Goal: Task Accomplishment & Management: Manage account settings

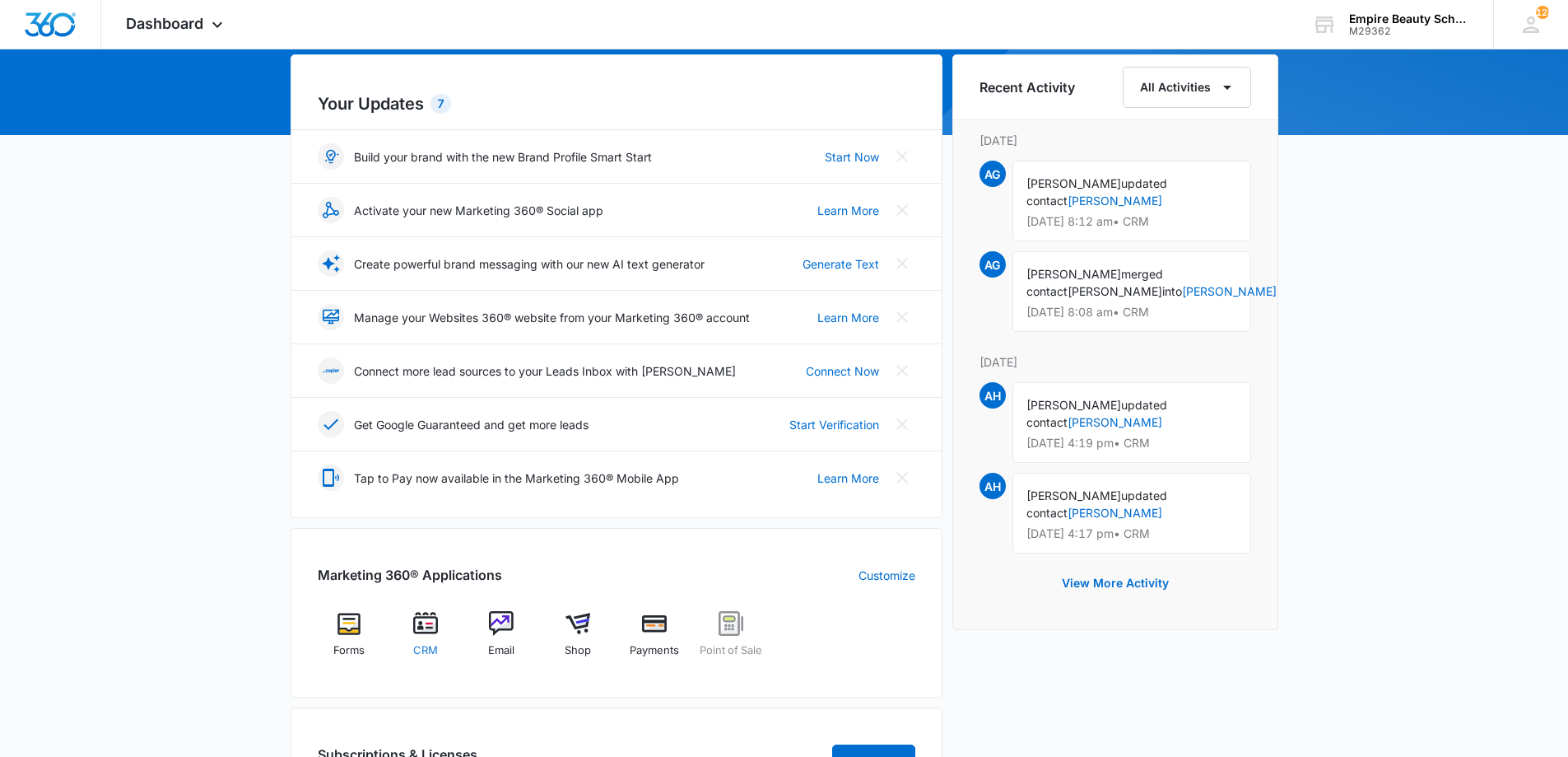
scroll to position [165, 0]
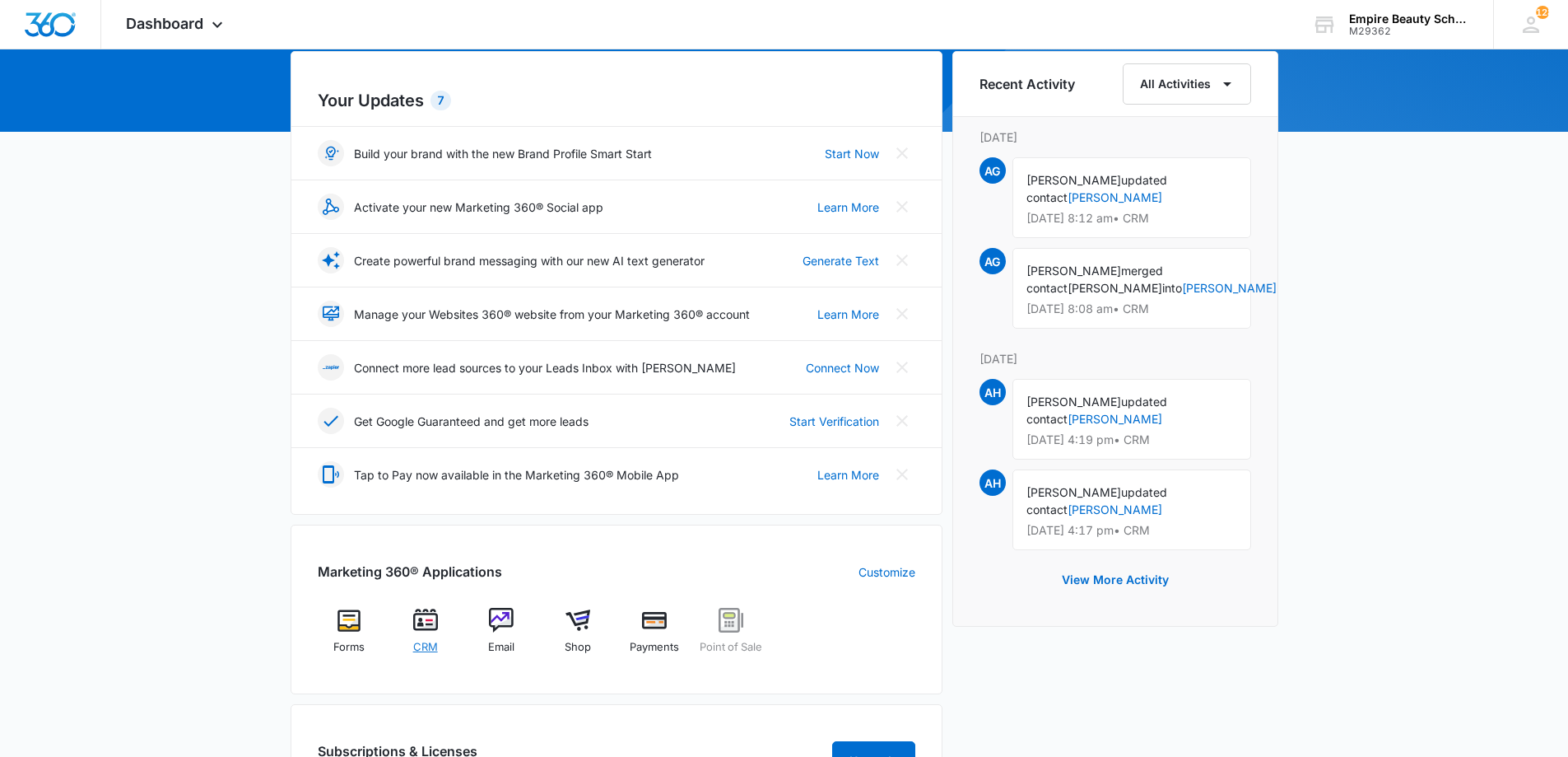
click at [425, 637] on div "CRM" at bounding box center [425, 637] width 63 height 59
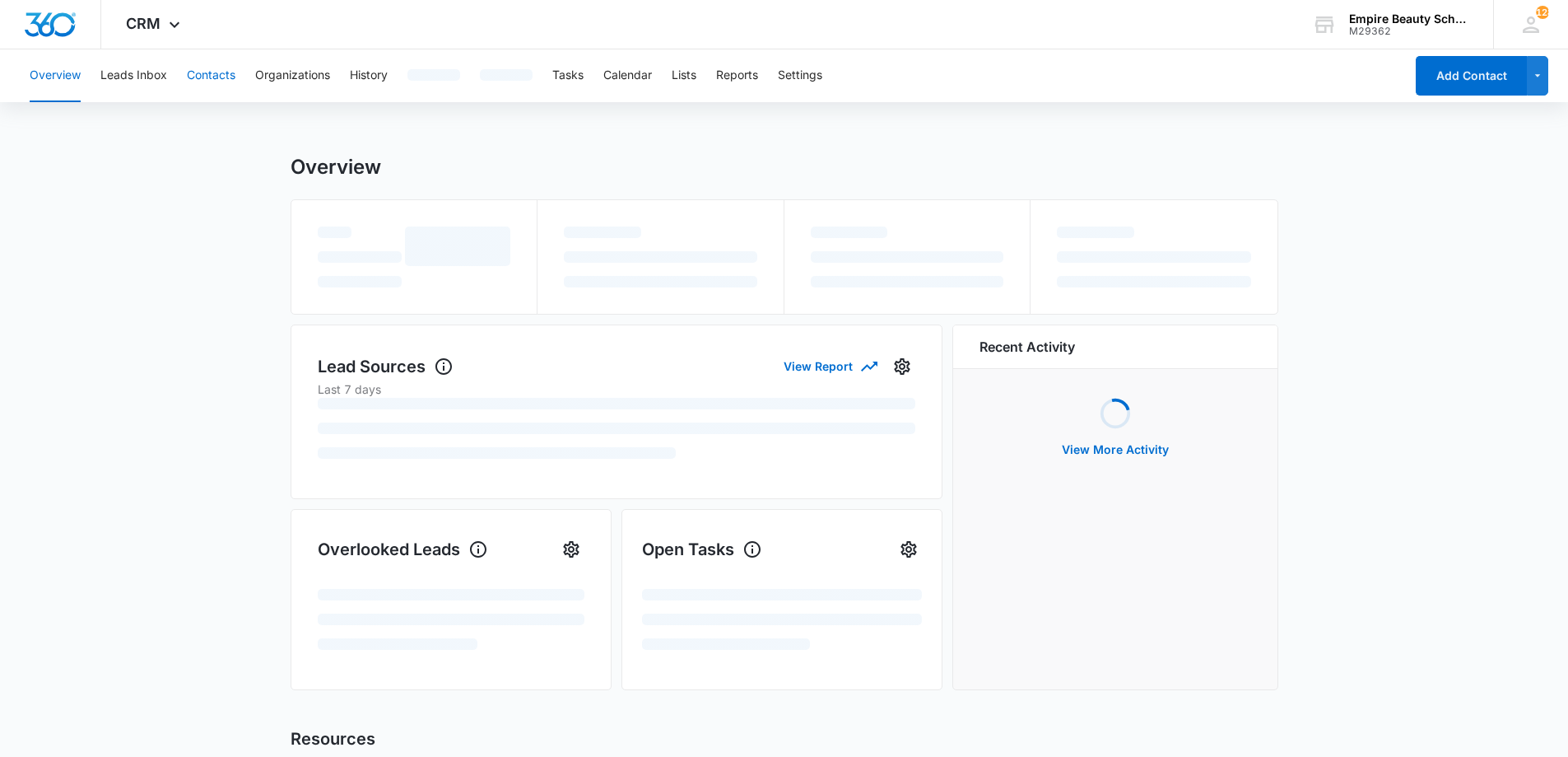
click at [202, 79] on button "Contacts" at bounding box center [211, 76] width 49 height 53
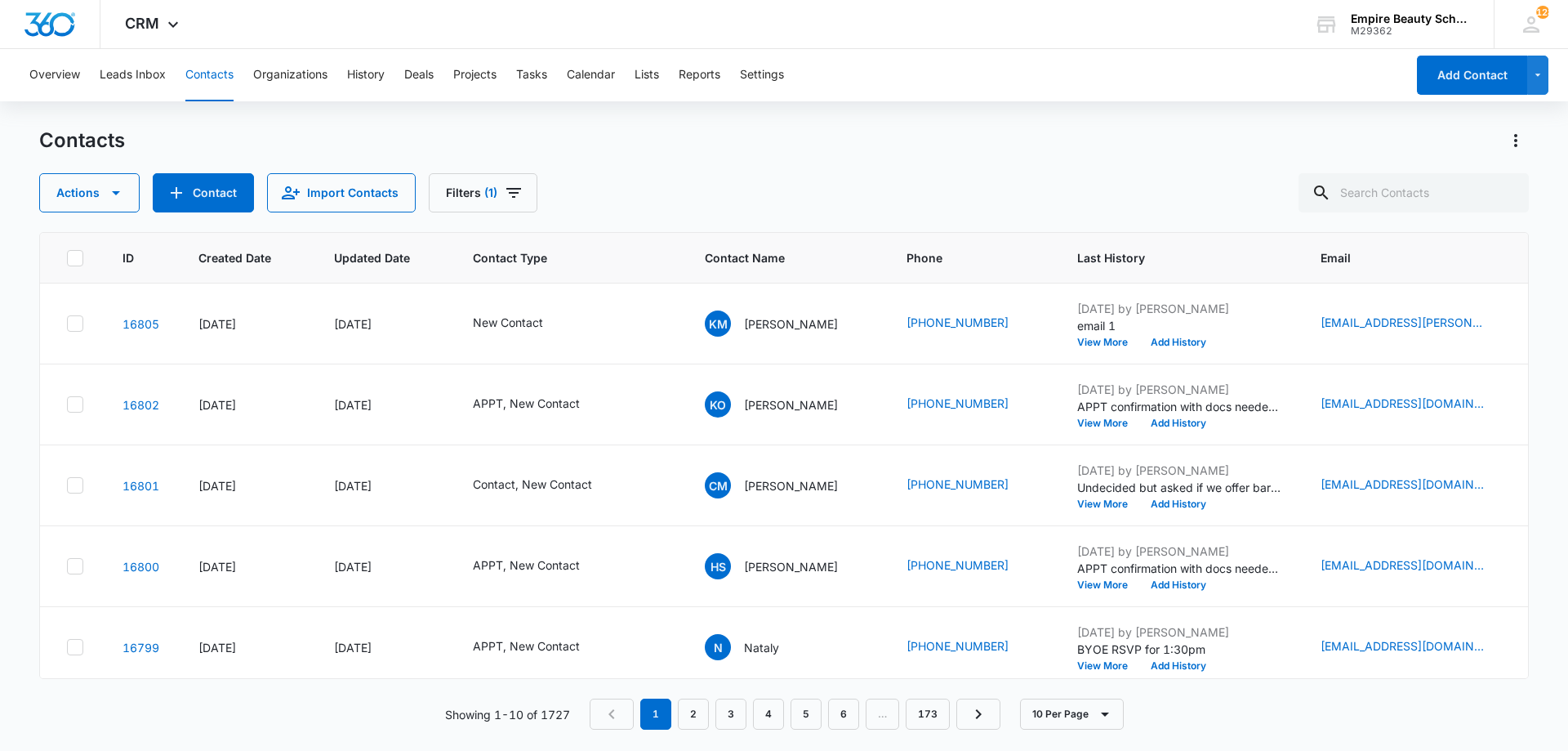
click at [754, 157] on div "Contacts Actions Contact Import Contacts Filters (1)" at bounding box center [784, 170] width 1489 height 85
click at [861, 162] on div "Contacts Actions Contact Import Contacts Filters (1)" at bounding box center [784, 170] width 1489 height 85
click at [756, 147] on div "Contacts" at bounding box center [784, 141] width 1489 height 26
click at [1366, 186] on input "text" at bounding box center [1413, 193] width 231 height 39
type input "tiya"
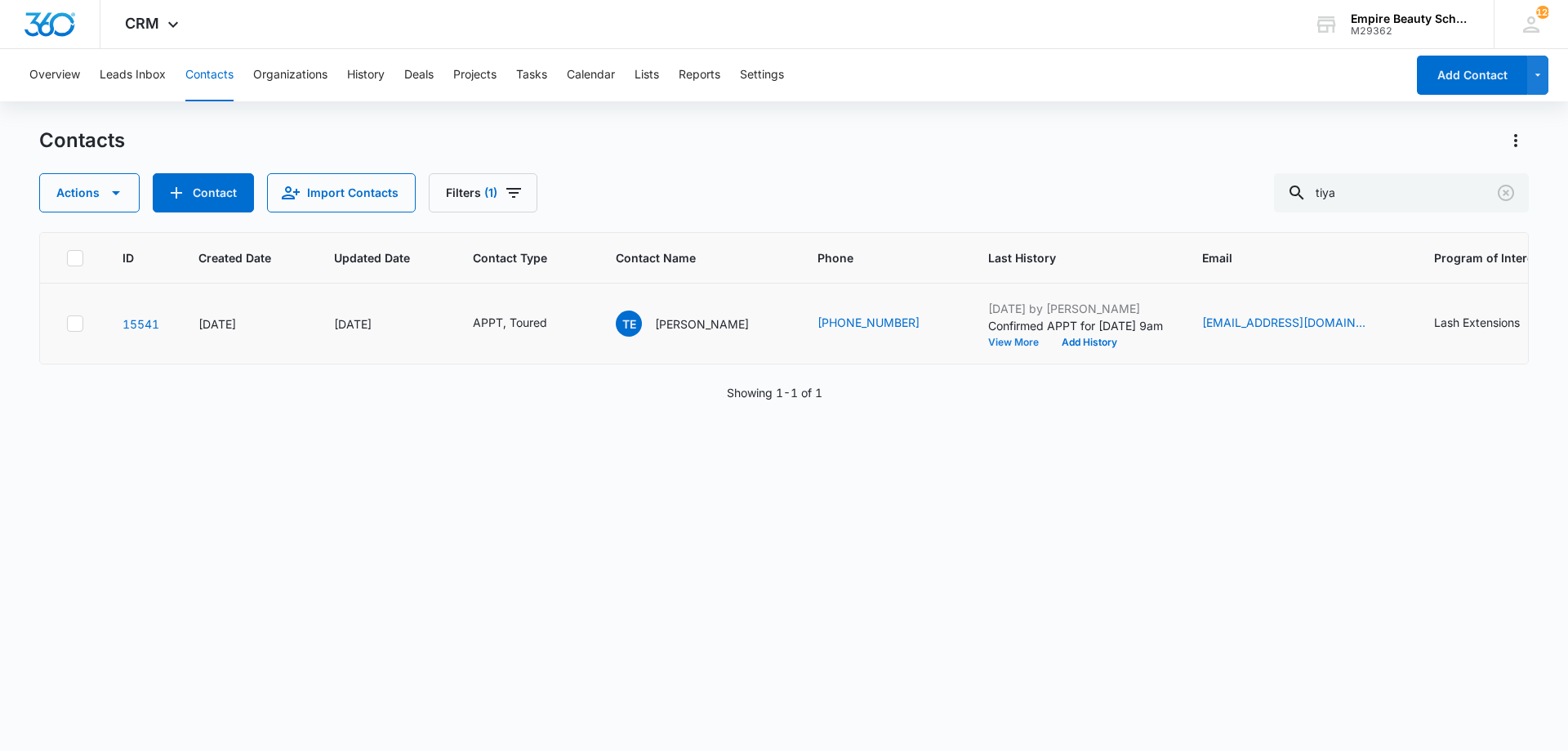
click at [988, 344] on button "View More" at bounding box center [1019, 342] width 62 height 10
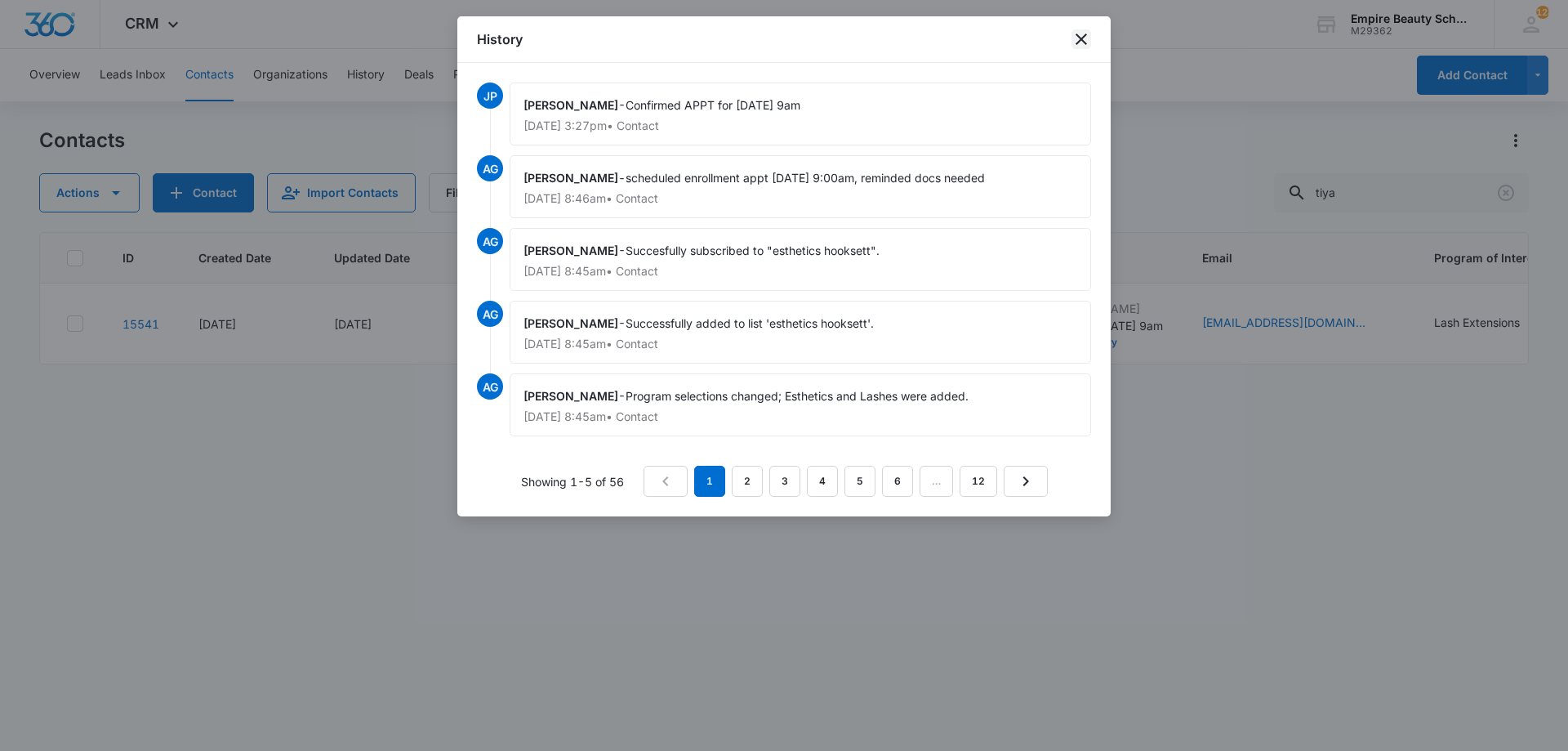
click at [1090, 38] on icon "close" at bounding box center [1081, 39] width 20 height 20
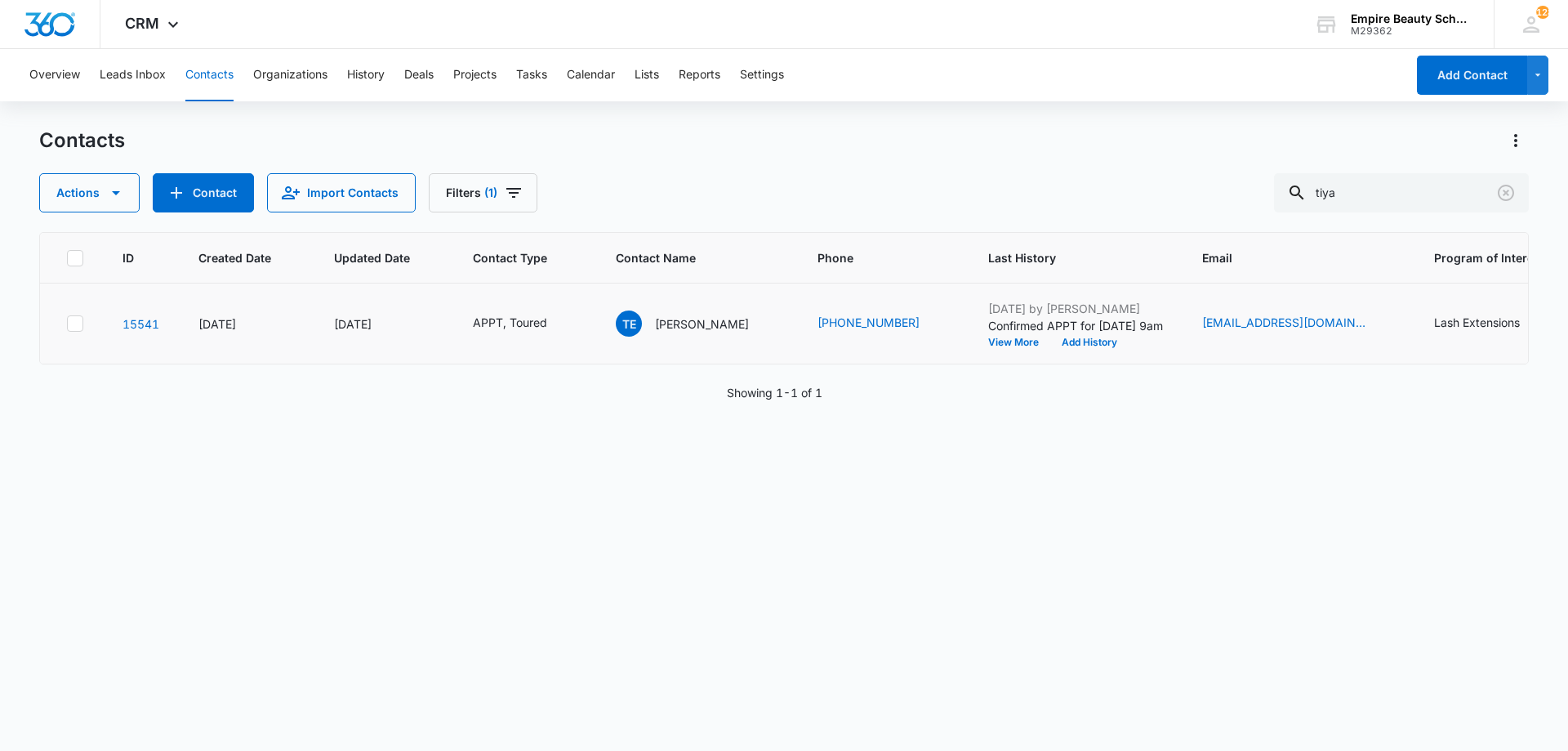
click at [1532, 321] on icon "Program of Interest - Lash Extensions - Select to Edit Field" at bounding box center [1539, 323] width 15 height 15
click at [1362, 218] on input "Lash Extensions" at bounding box center [1449, 219] width 206 height 39
click at [1363, 223] on input "Lash Extensions" at bounding box center [1449, 219] width 206 height 39
type input "Esthetics, Lash Extensions"
click at [1526, 281] on button "Save" at bounding box center [1528, 270] width 48 height 31
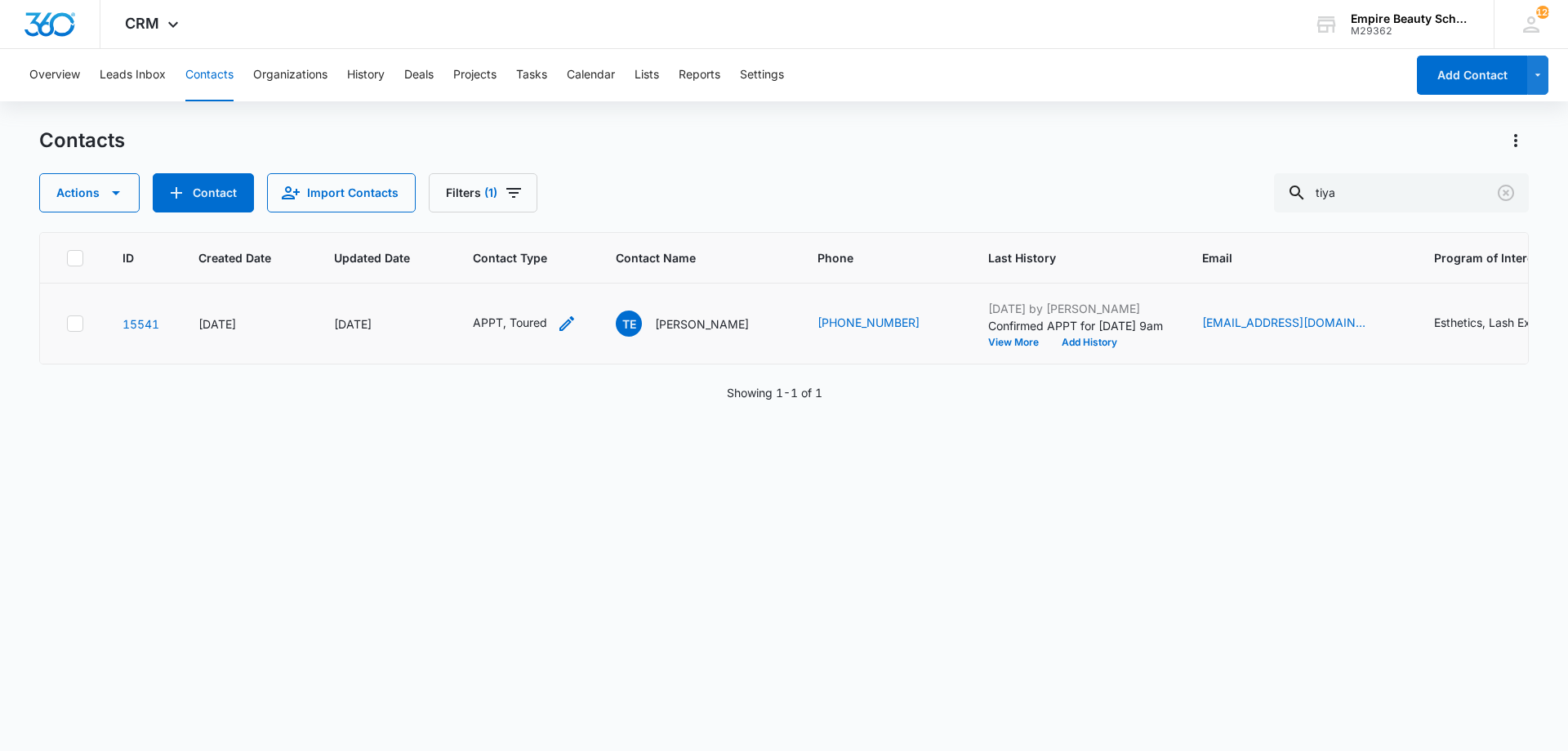
click at [553, 324] on div "APPT, Toured" at bounding box center [524, 323] width 104 height 20
click at [481, 218] on icon "Remove APPT" at bounding box center [483, 218] width 10 height 10
click at [481, 218] on div "Toured" at bounding box center [467, 218] width 38 height 11
click at [483, 218] on div "Toured" at bounding box center [467, 218] width 38 height 11
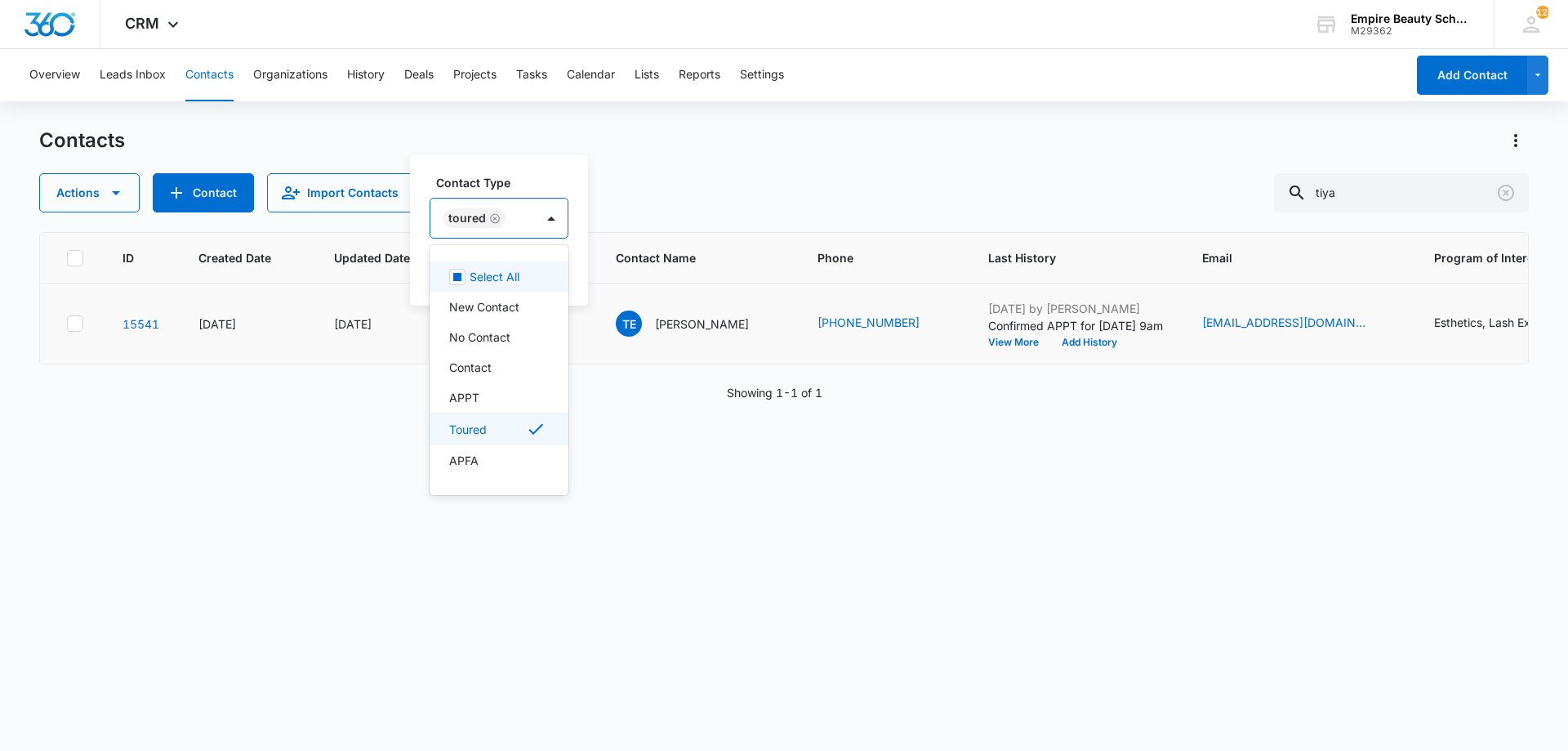
click at [483, 218] on div "Toured" at bounding box center [467, 218] width 38 height 11
click at [487, 218] on div "Remove Toured" at bounding box center [493, 218] width 15 height 11
click at [487, 217] on div at bounding box center [481, 219] width 73 height 20
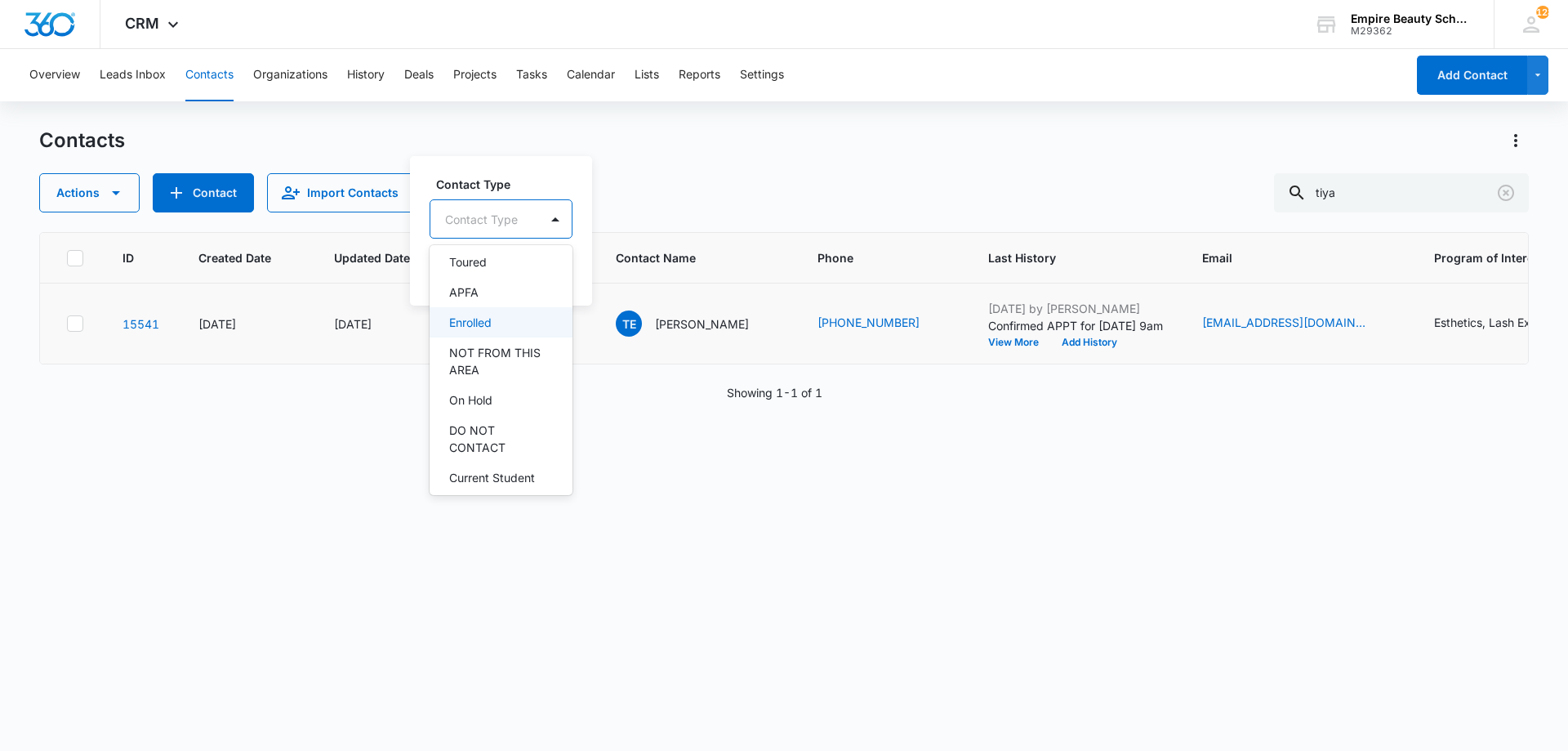
click at [478, 325] on p "Enrolled" at bounding box center [470, 322] width 43 height 17
click at [511, 209] on div "Enrolled" at bounding box center [487, 218] width 114 height 39
click at [563, 263] on button "Save" at bounding box center [553, 270] width 48 height 31
click at [1045, 345] on button "Add History" at bounding box center [1084, 342] width 79 height 10
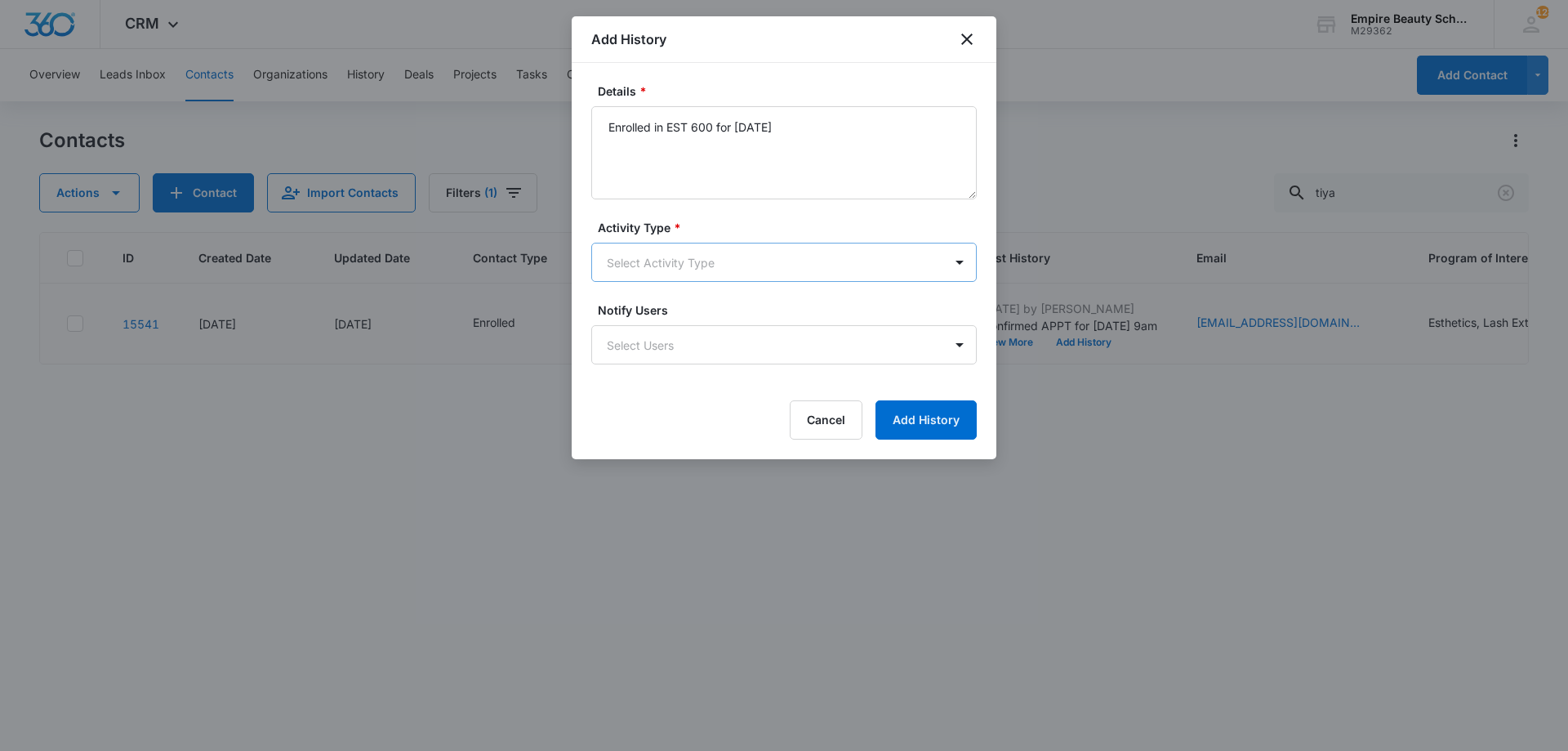
type textarea "Enrolled in EST 600 for [DATE]"
click at [629, 262] on body "CRM Apps Forms CRM Email Shop Payments POS Files Brand Settings Empire Beauty S…" at bounding box center [784, 376] width 1568 height 751
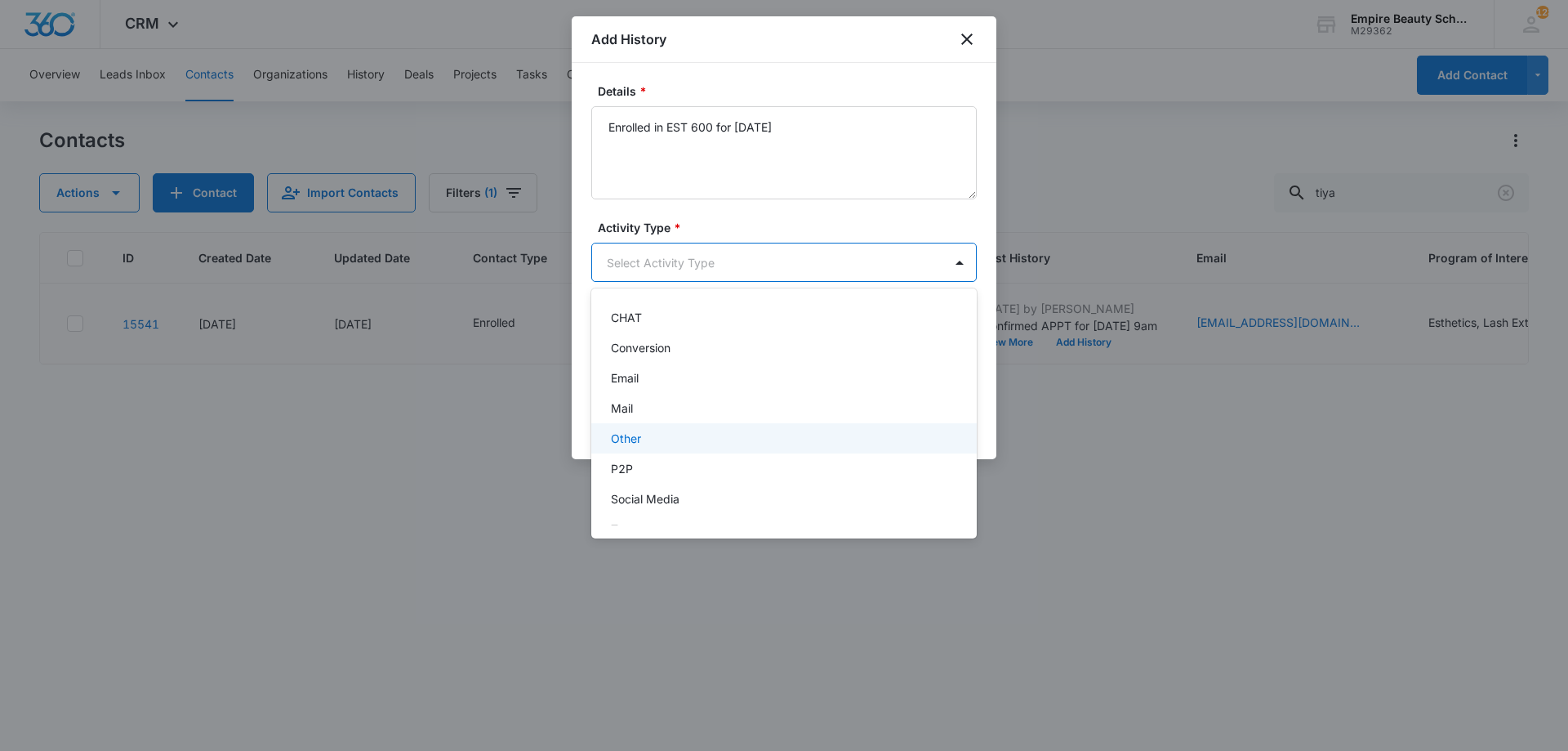
scroll to position [85, 0]
click at [658, 447] on div "P2P" at bounding box center [782, 446] width 343 height 17
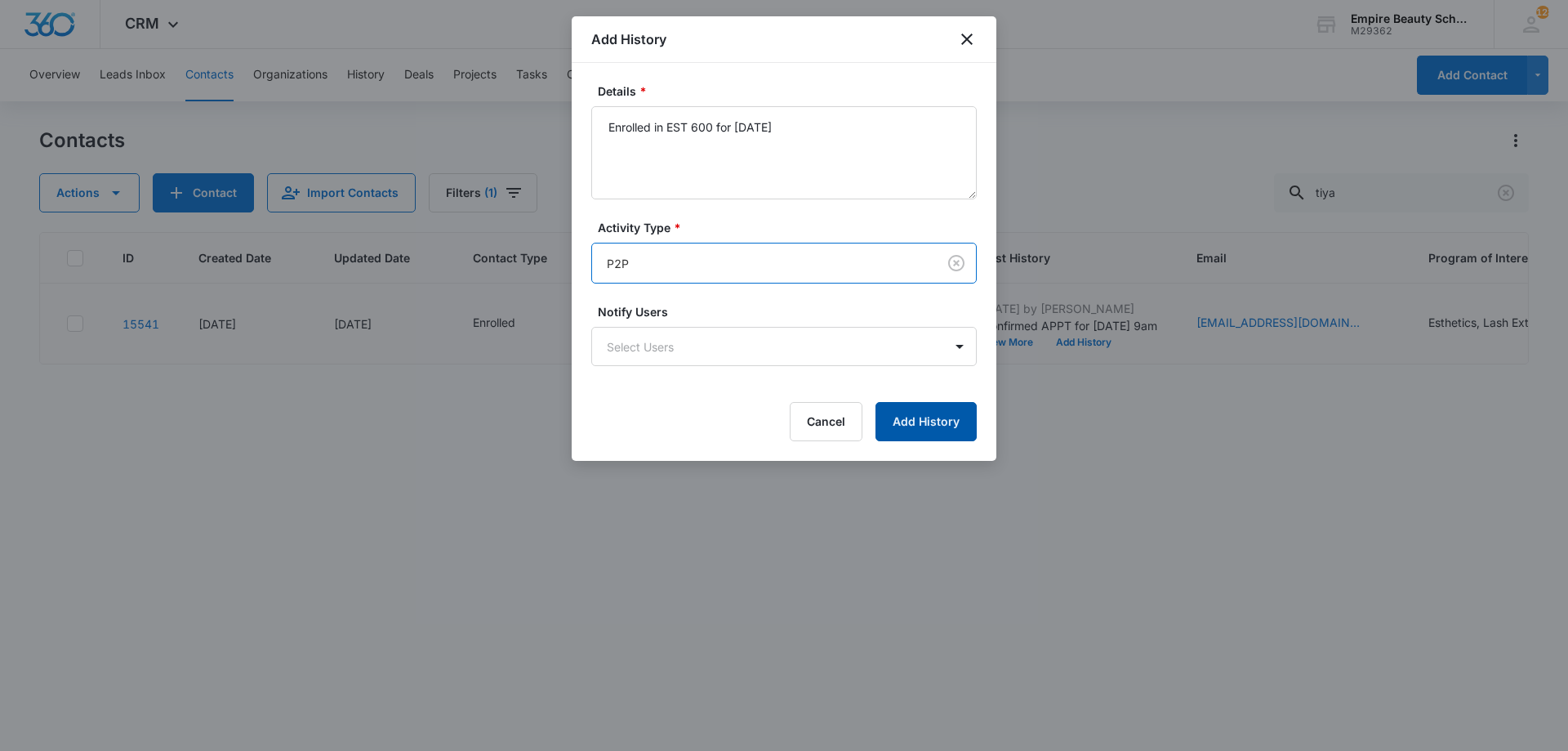
click at [883, 429] on button "Add History" at bounding box center [926, 421] width 101 height 39
